Goal: Information Seeking & Learning: Learn about a topic

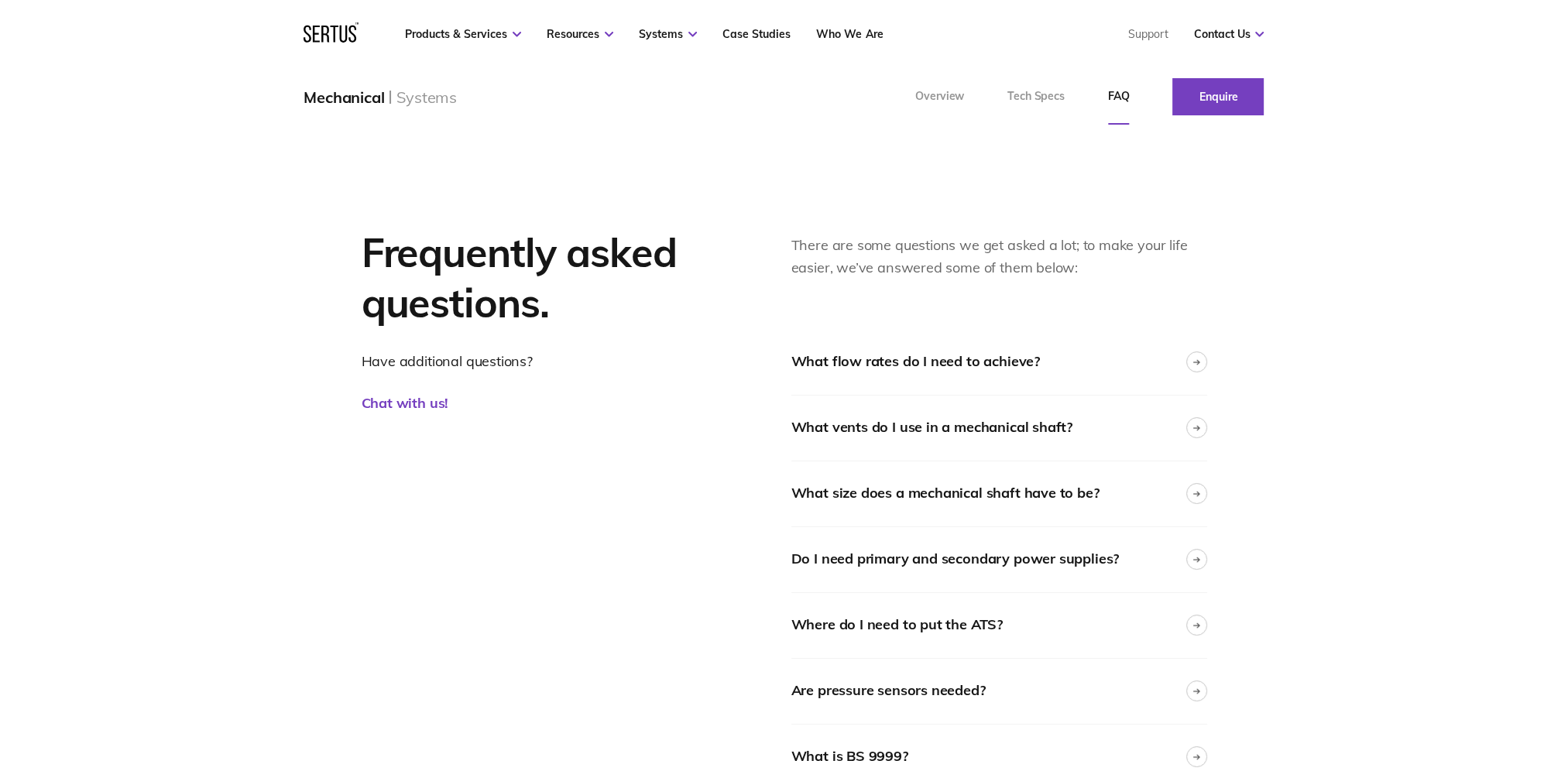
scroll to position [155, 0]
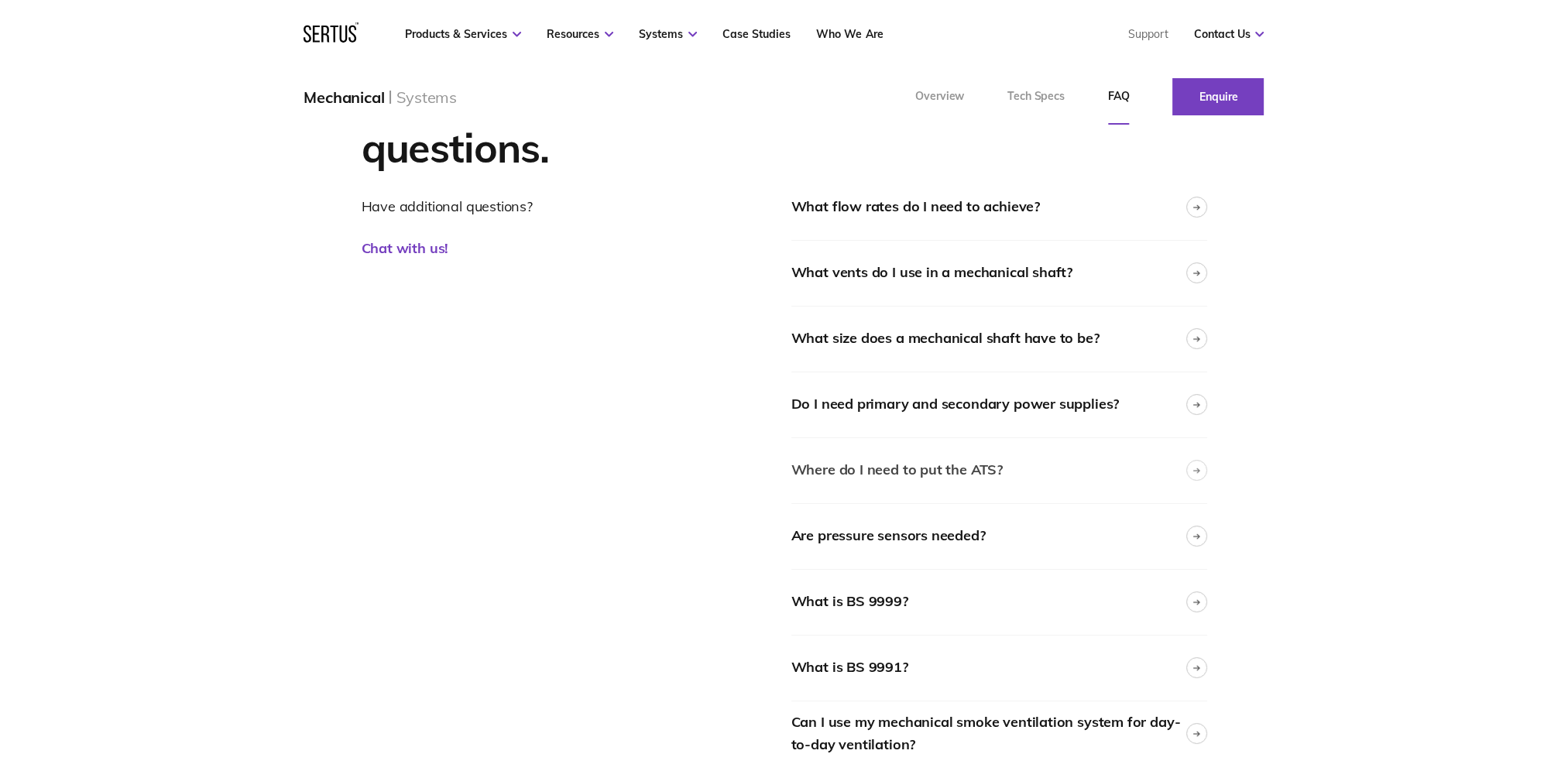
click at [965, 469] on div "Where do I need to put the ATS?" at bounding box center [897, 470] width 211 height 22
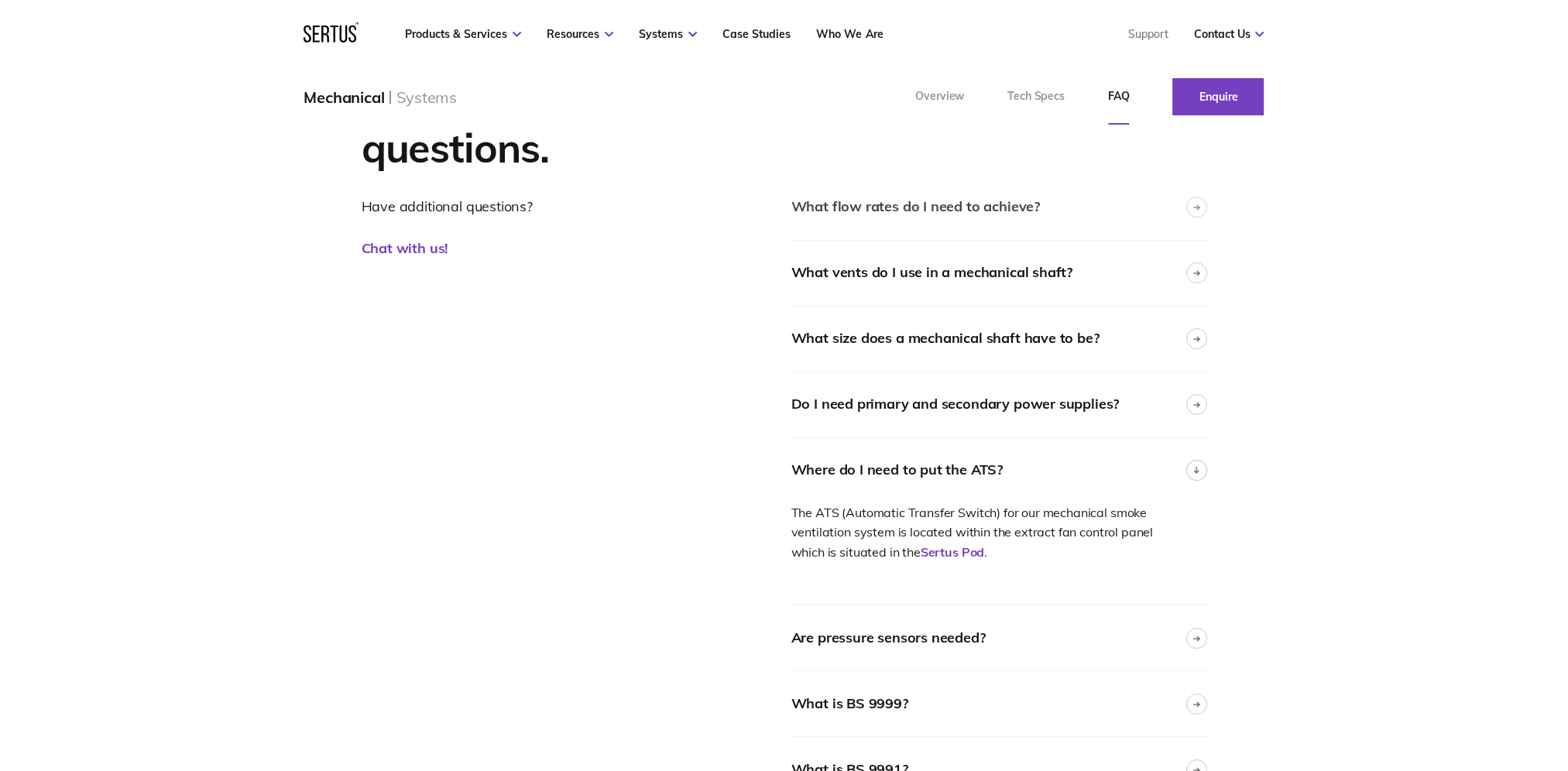
click at [1031, 210] on div "What flow rates do I need to achieve?" at bounding box center [916, 207] width 249 height 22
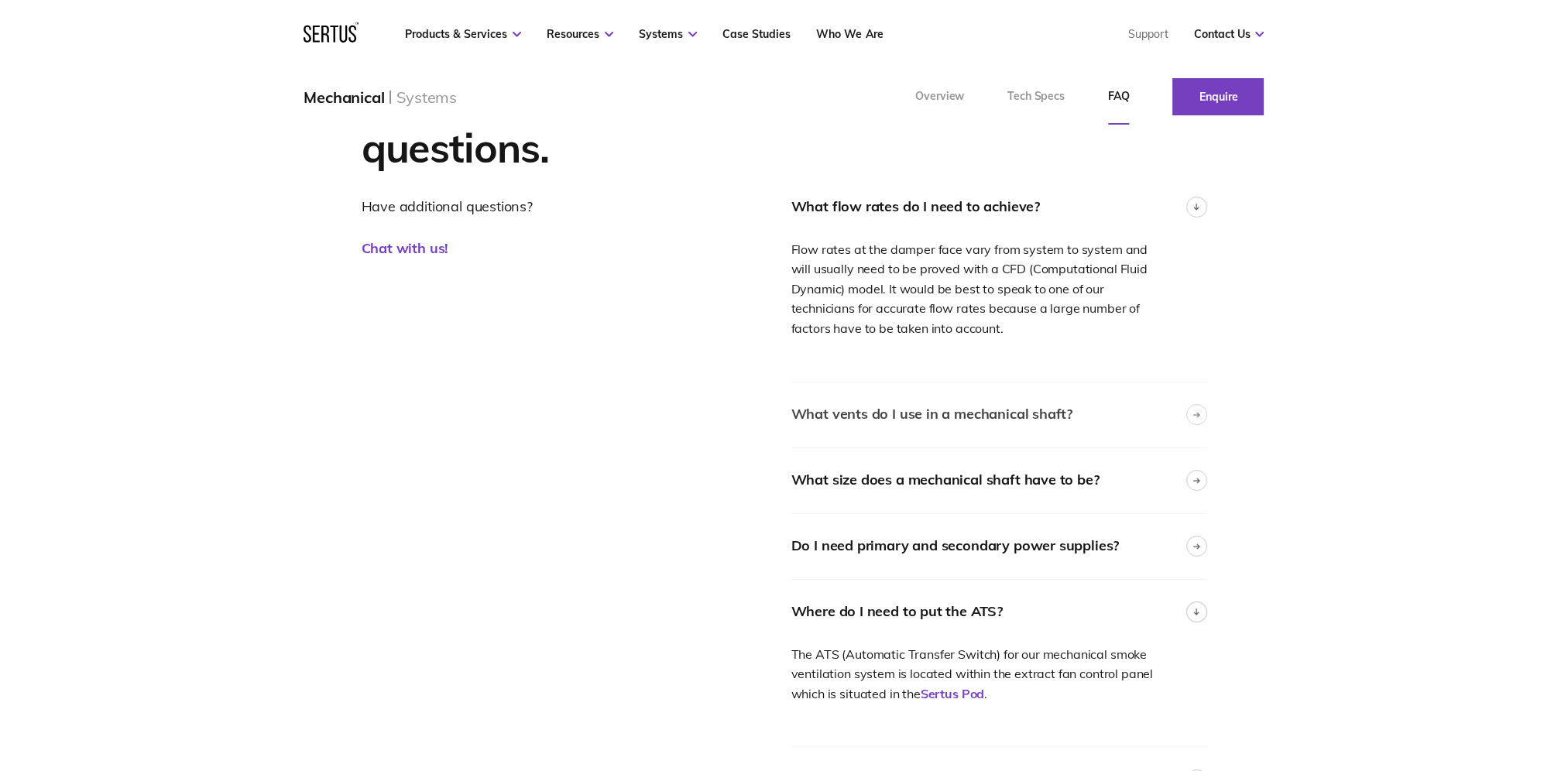
click at [1055, 413] on div "What vents do I use in a mechanical shaft?" at bounding box center [932, 414] width 281 height 22
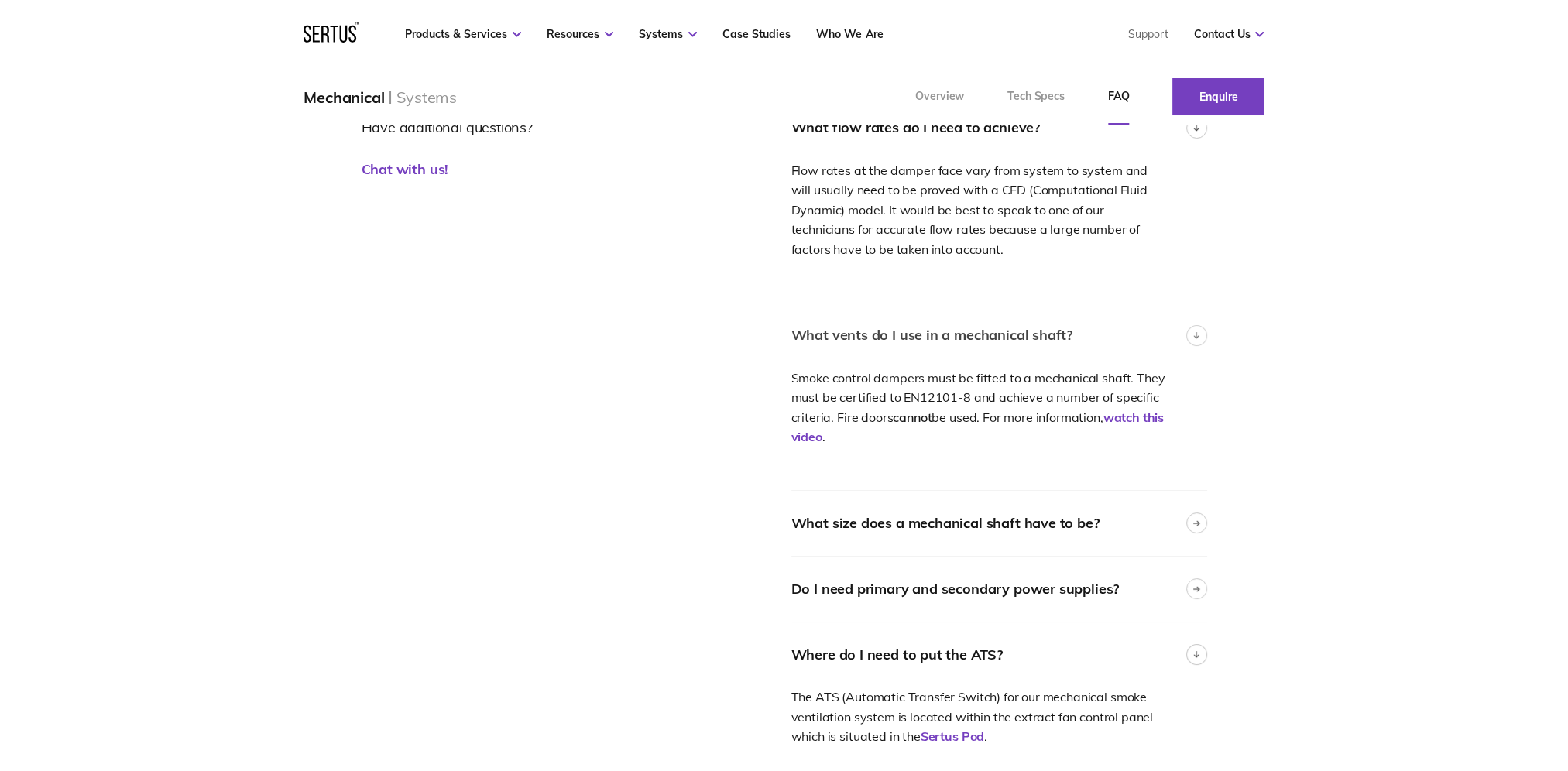
scroll to position [309, 0]
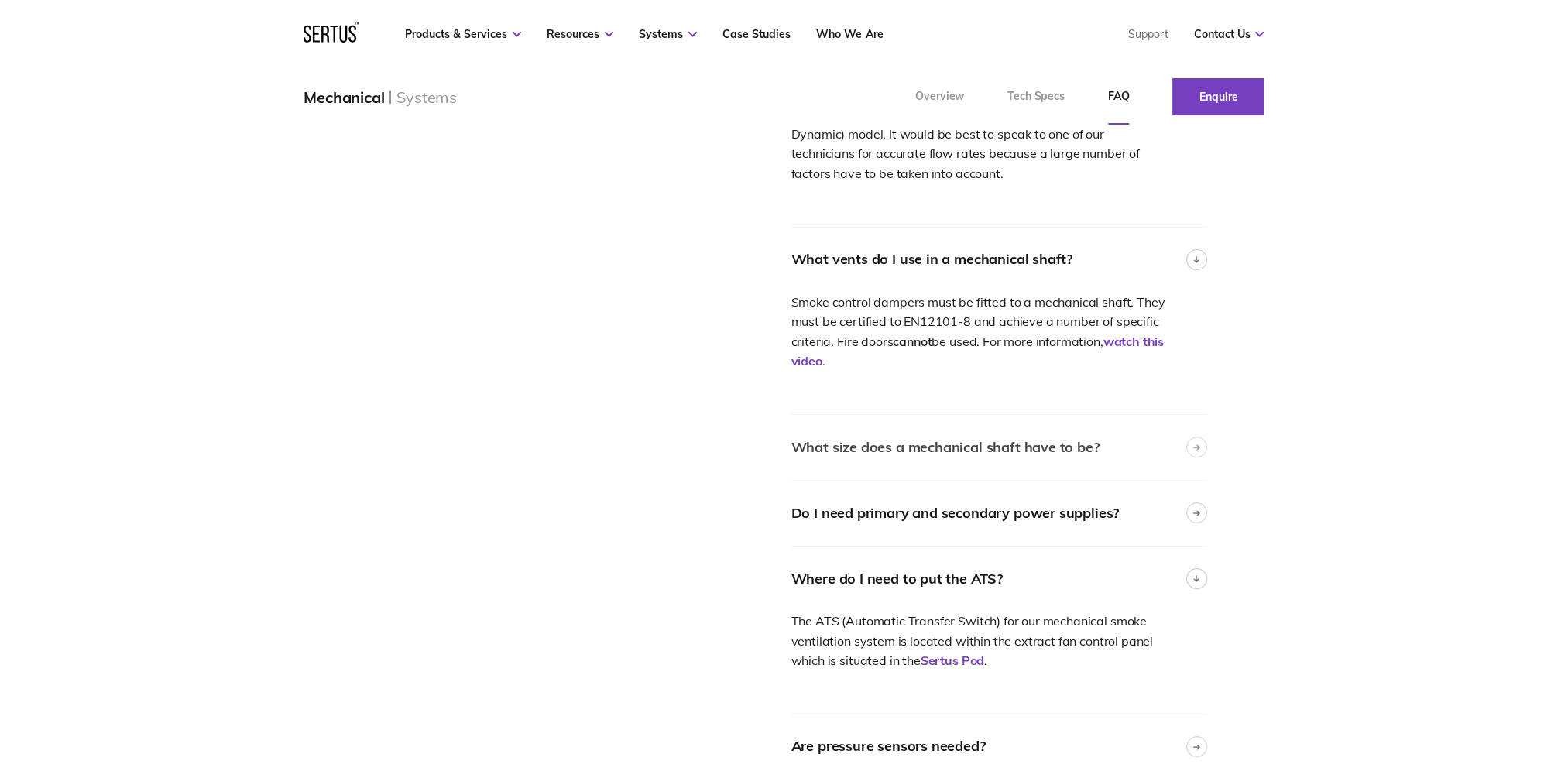
click at [1046, 430] on div "What size does a mechanical shaft have to be?" at bounding box center [1000, 447] width 416 height 65
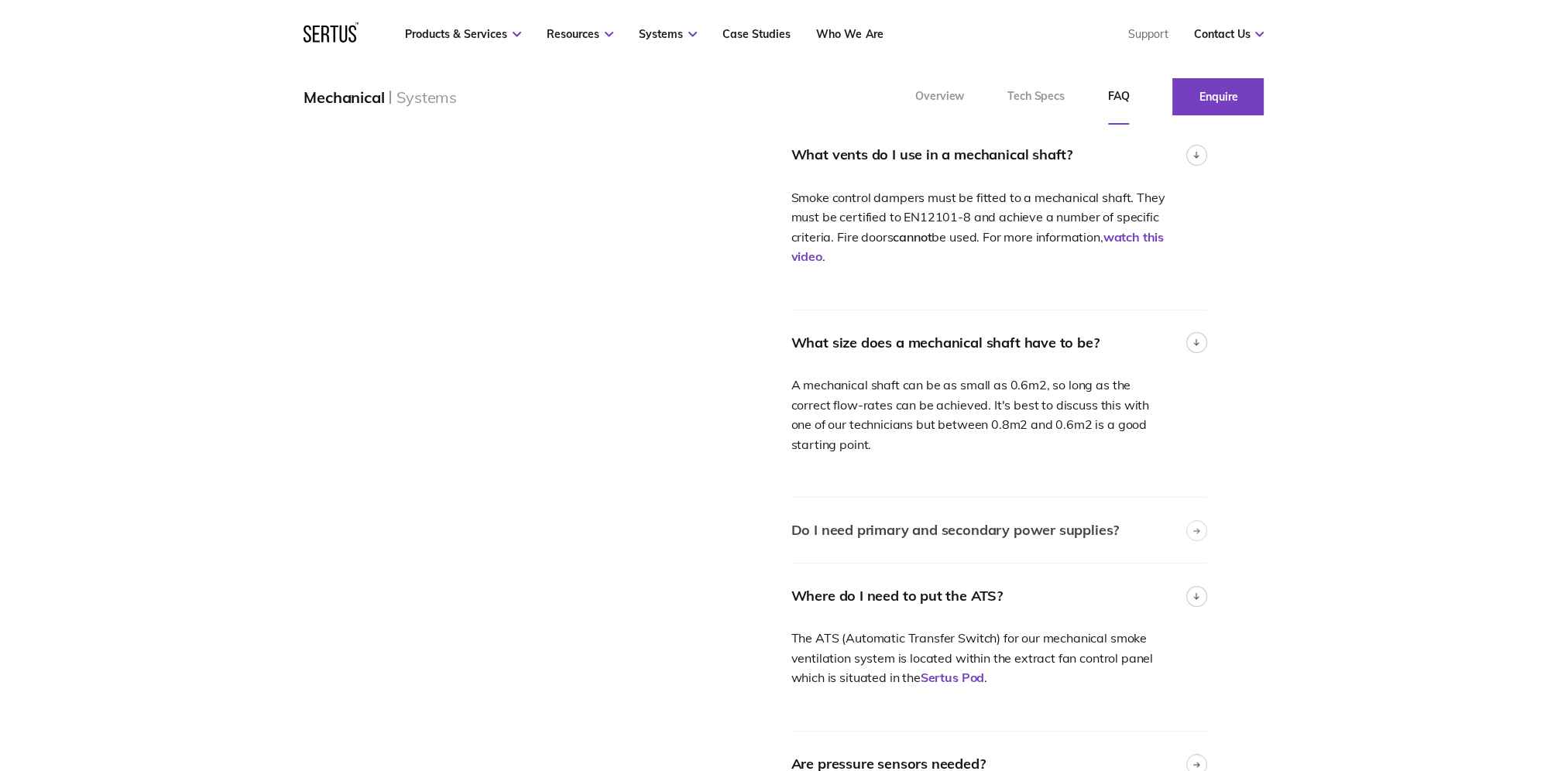
scroll to position [464, 0]
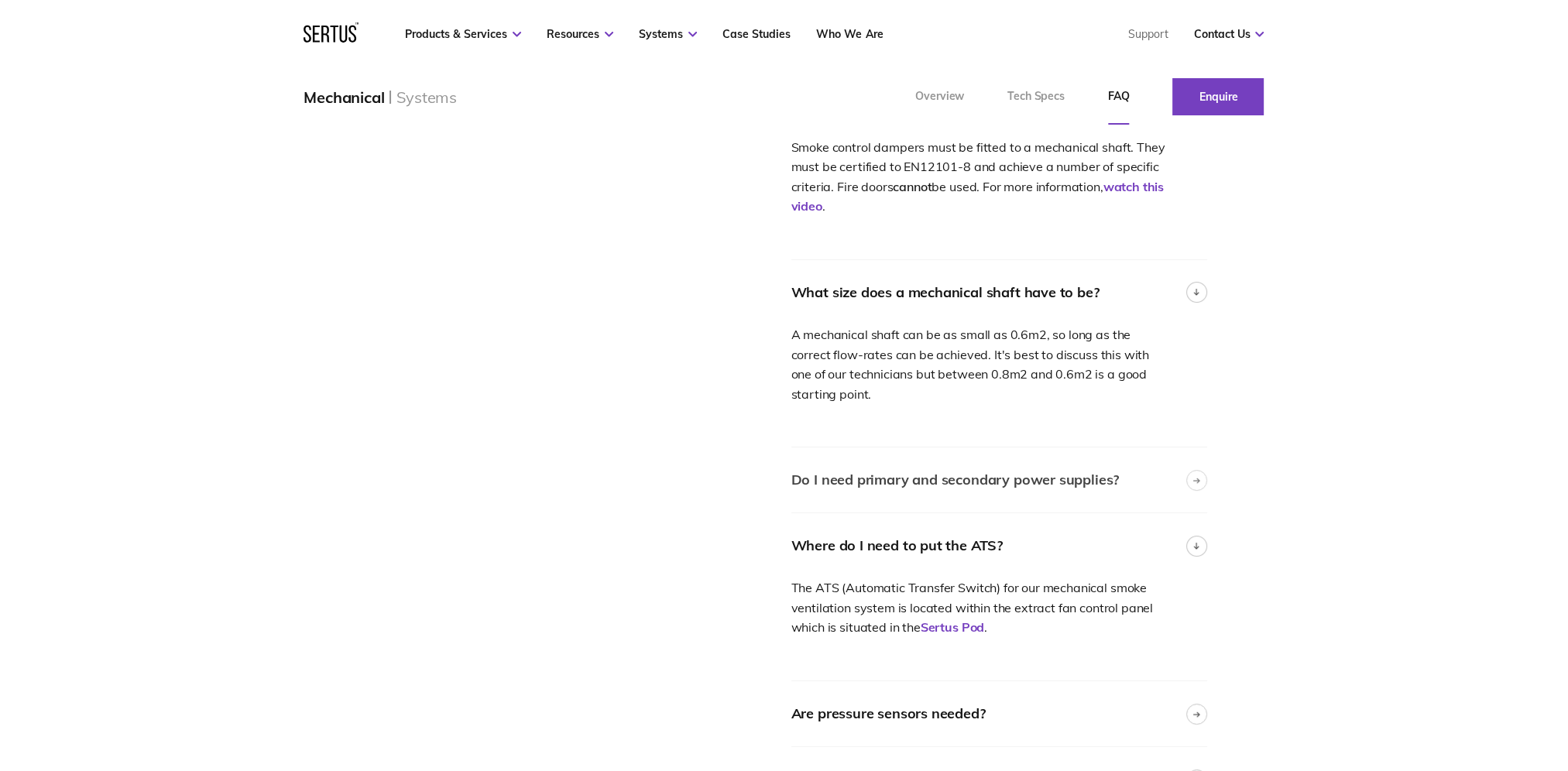
click at [1032, 462] on div "Do I need primary and secondary power supplies?" at bounding box center [1000, 480] width 416 height 65
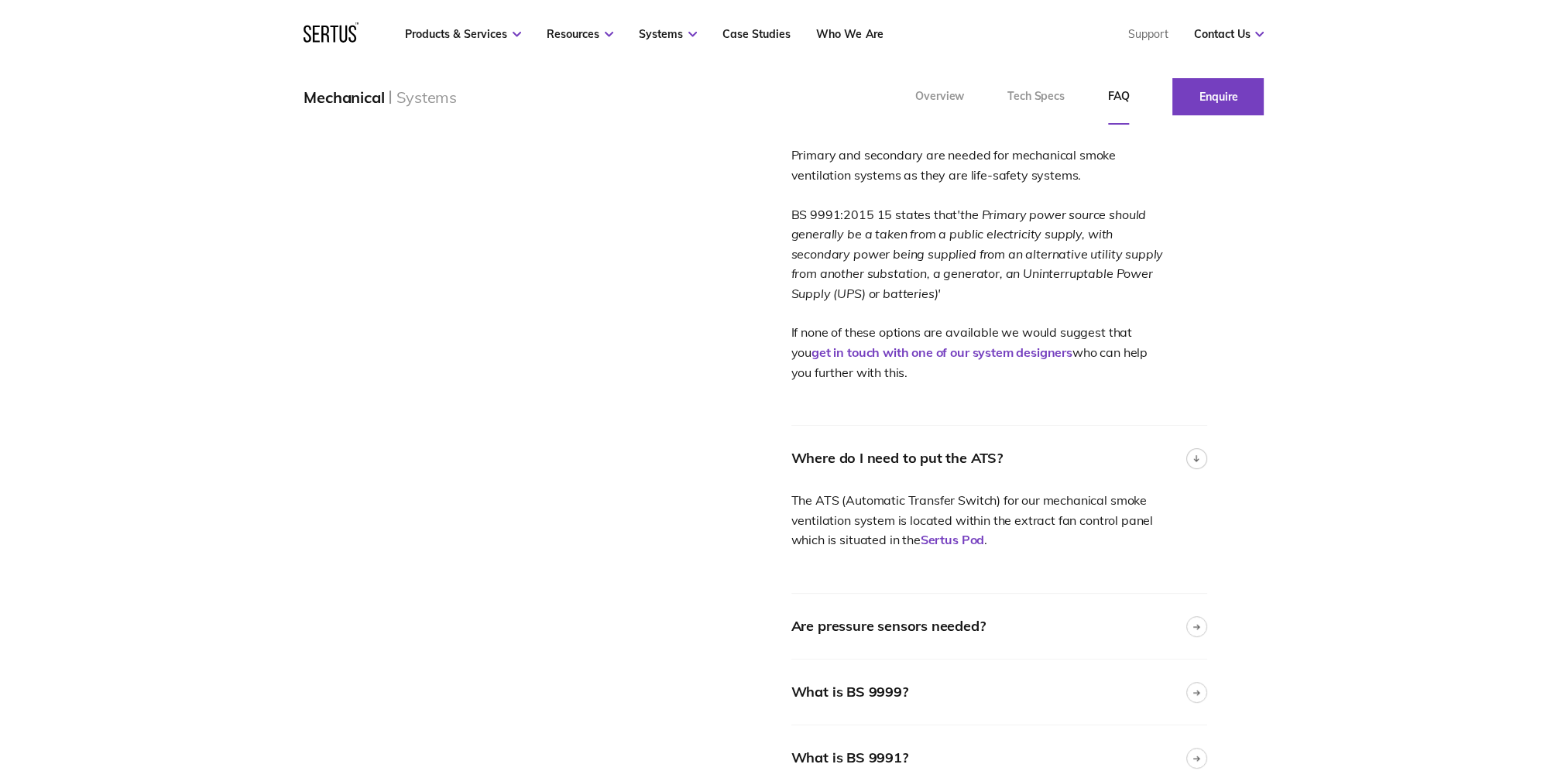
scroll to position [1006, 0]
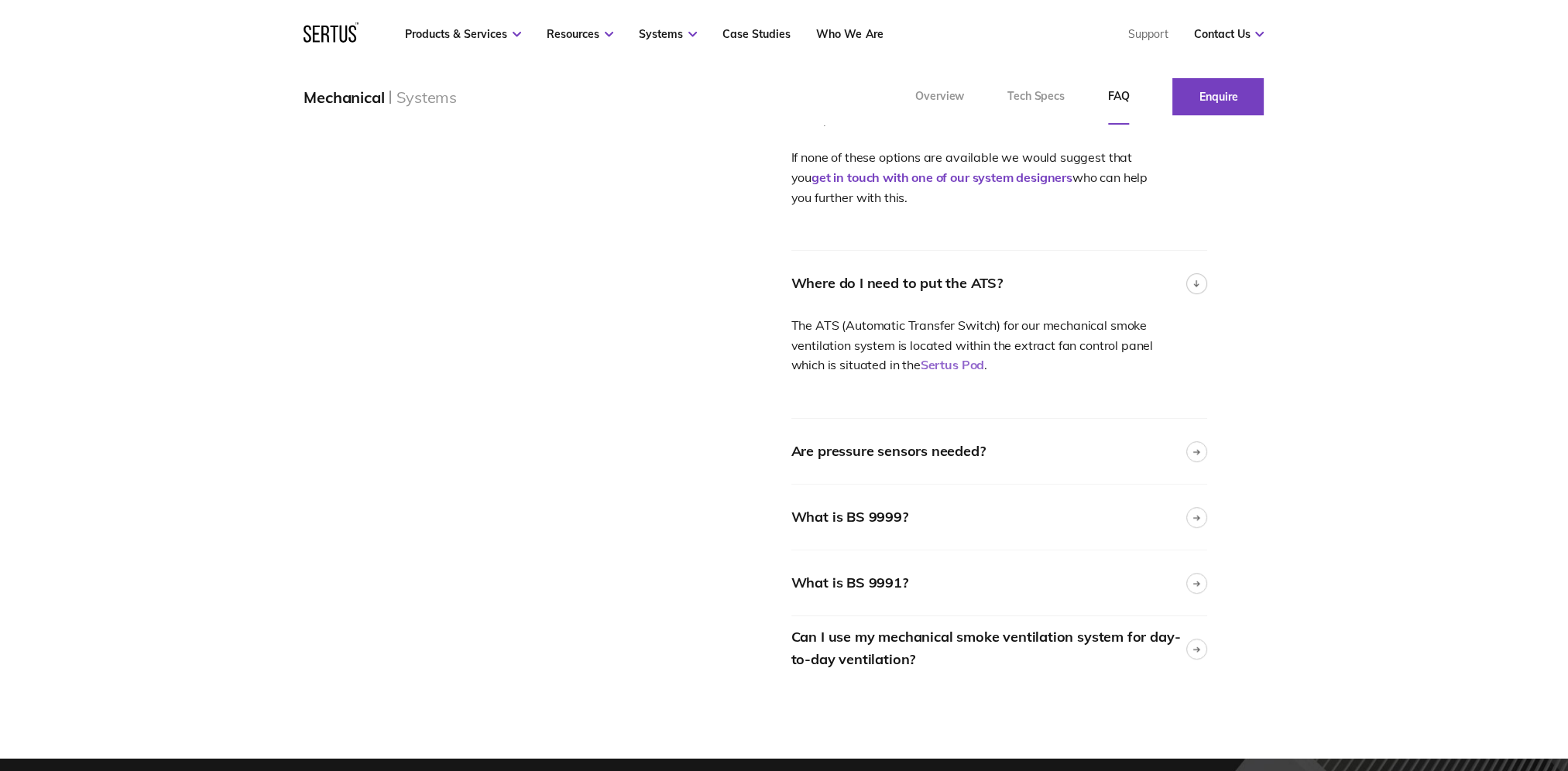
click at [966, 362] on link "Sertus Pod" at bounding box center [952, 365] width 64 height 15
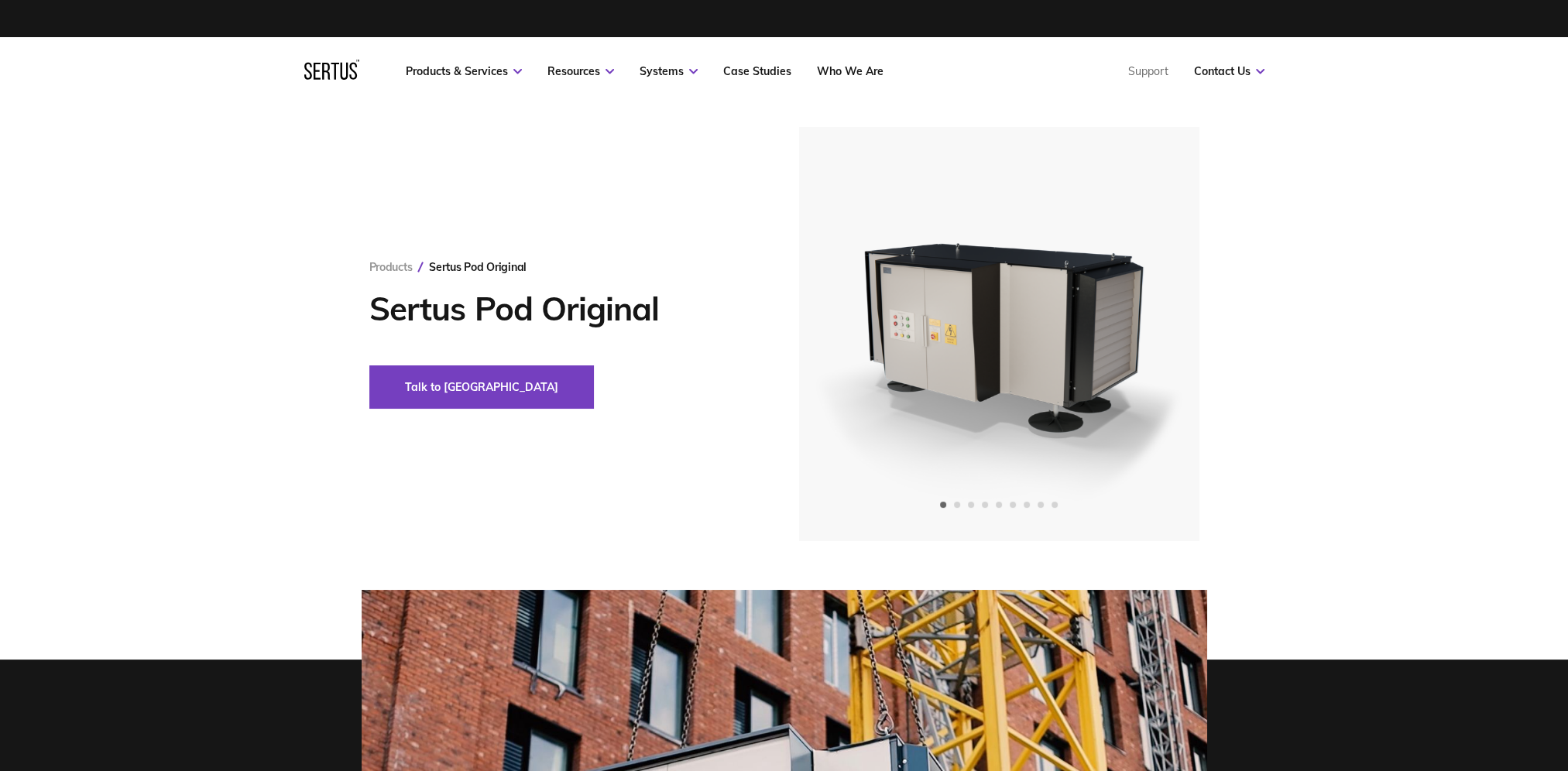
click at [269, 459] on div "Products Sertus Pod Original Sertus Pod Original Talk to us" at bounding box center [784, 334] width 1568 height 414
